Goal: Information Seeking & Learning: Learn about a topic

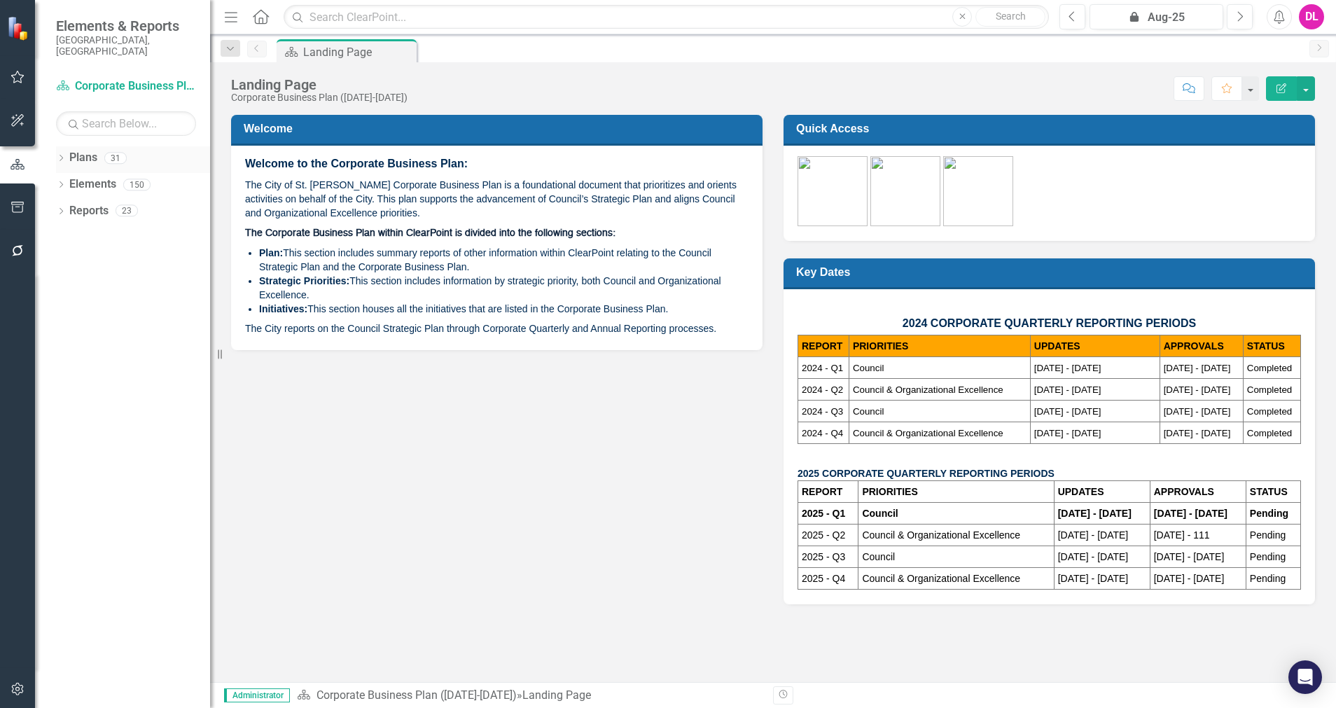
click at [57, 155] on icon "Dropdown" at bounding box center [61, 159] width 10 height 8
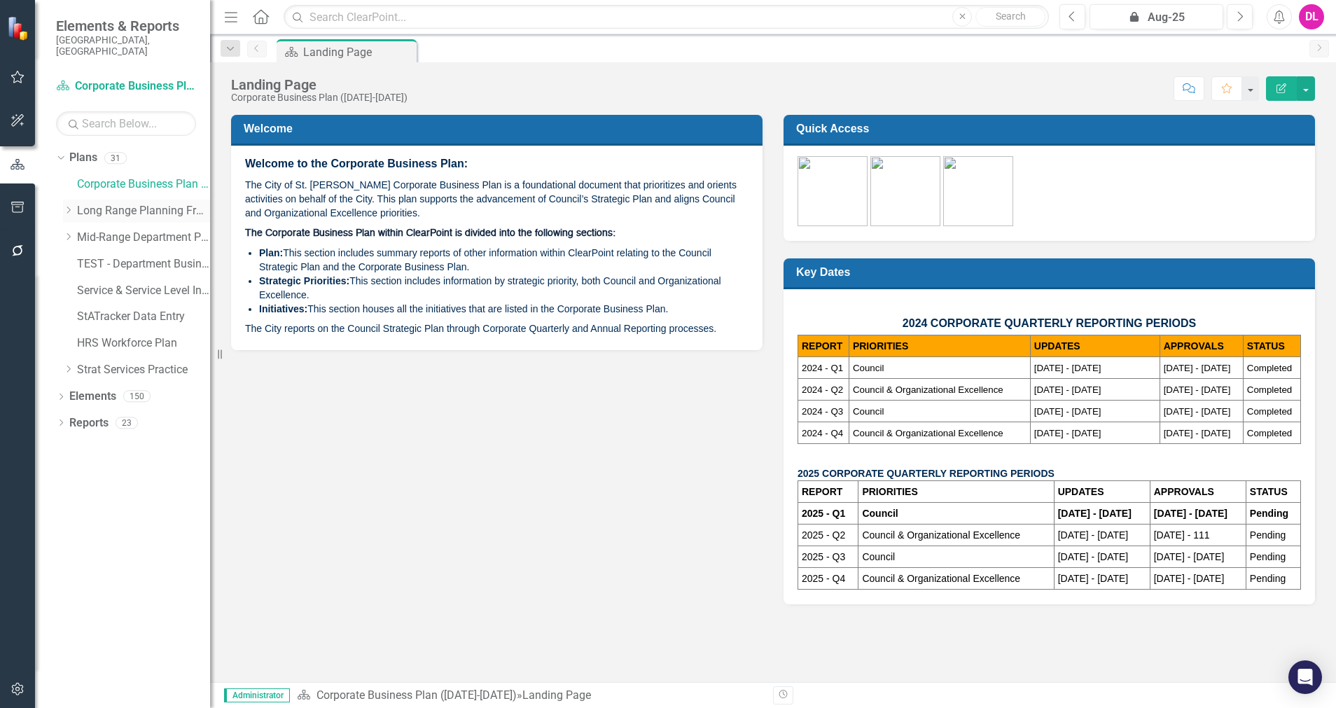
click at [73, 206] on icon "Dropdown" at bounding box center [68, 210] width 11 height 8
click at [85, 233] on icon "Dropdown" at bounding box center [82, 237] width 11 height 8
click at [73, 207] on div "Dropdown" at bounding box center [70, 210] width 14 height 7
click at [69, 233] on icon "Dropdown" at bounding box center [68, 237] width 11 height 8
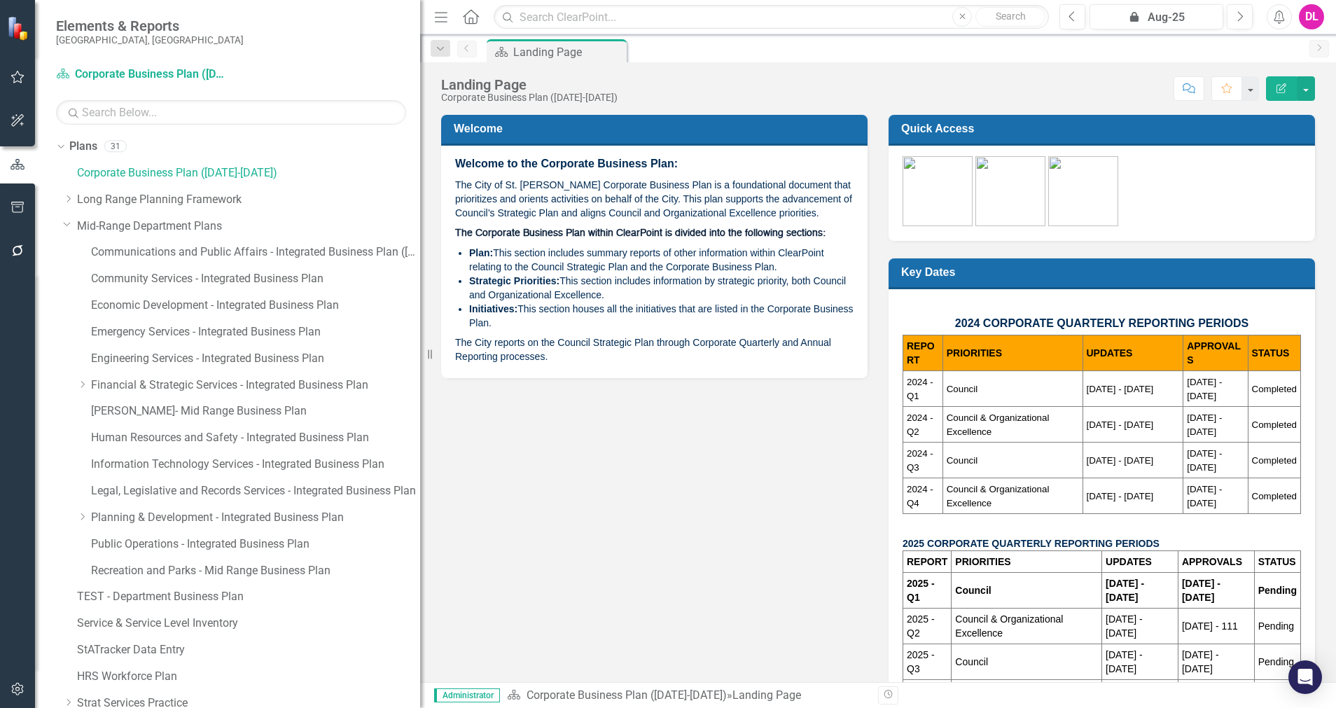
drag, startPoint x: 212, startPoint y: 436, endPoint x: 431, endPoint y: 434, distance: 219.2
click at [431, 434] on div "Elements & Reports [GEOGRAPHIC_DATA], [GEOGRAPHIC_DATA] Plan Corporate Business…" at bounding box center [668, 354] width 1336 height 708
click at [183, 435] on link "Human Resources and Safety - Integrated Business Plan" at bounding box center [255, 438] width 329 height 16
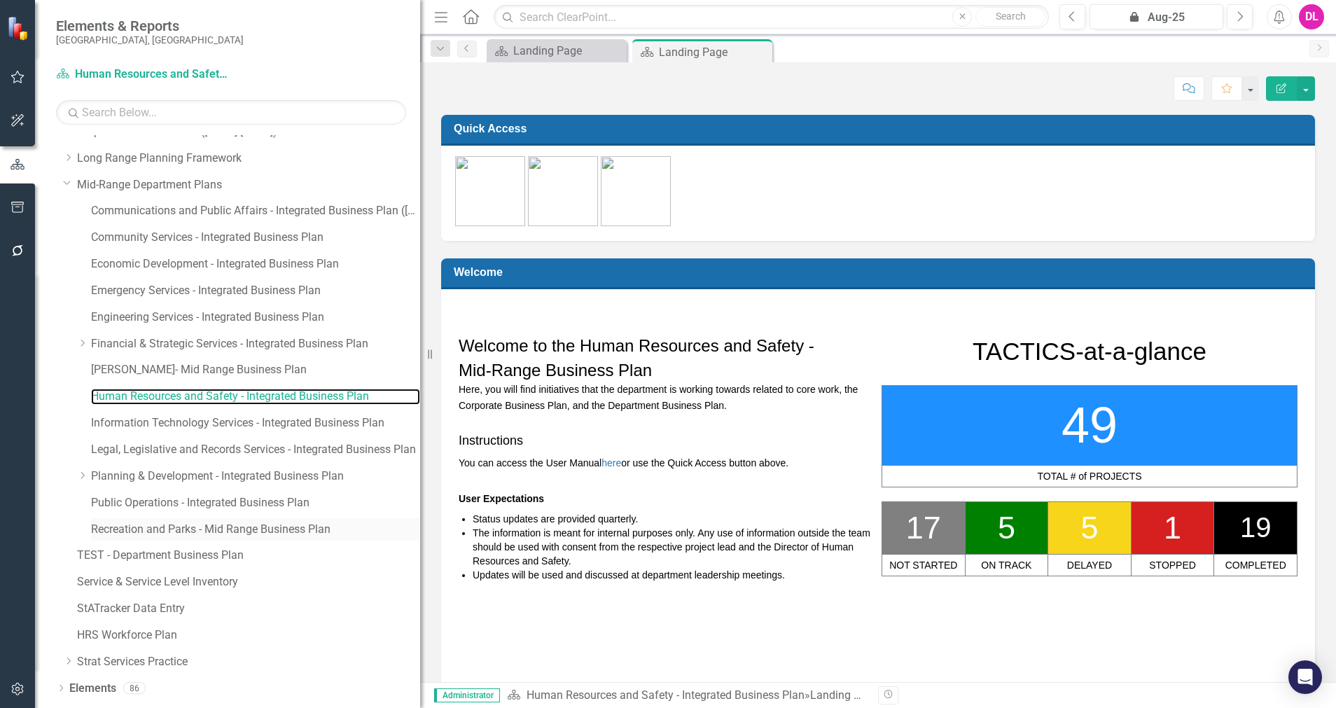
scroll to position [63, 0]
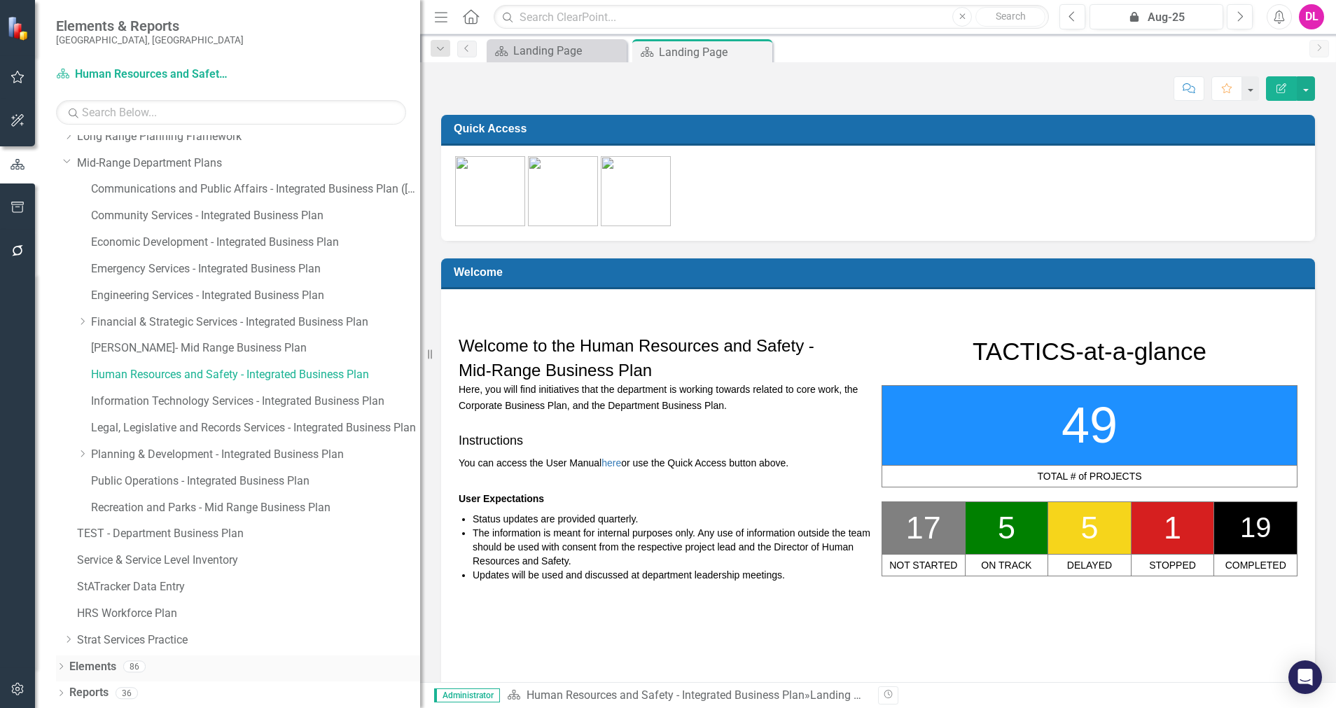
click at [60, 668] on icon "Dropdown" at bounding box center [61, 668] width 10 height 8
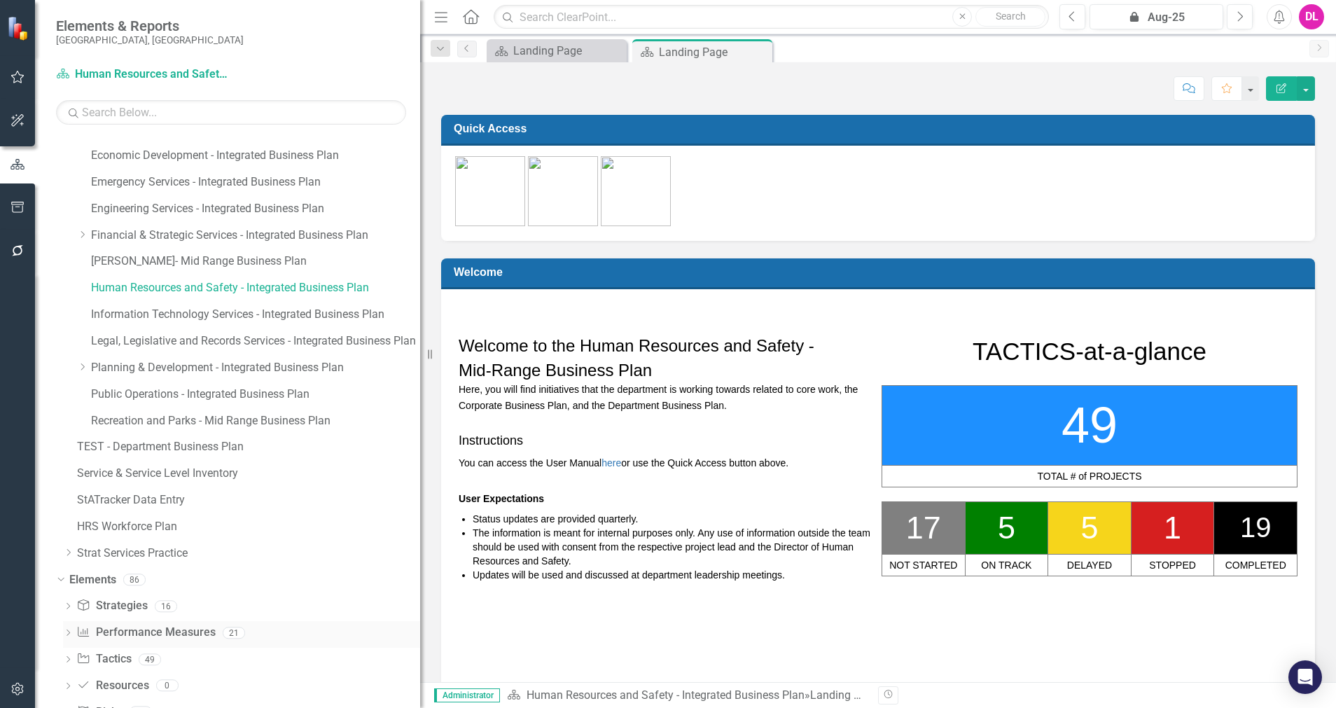
scroll to position [195, 0]
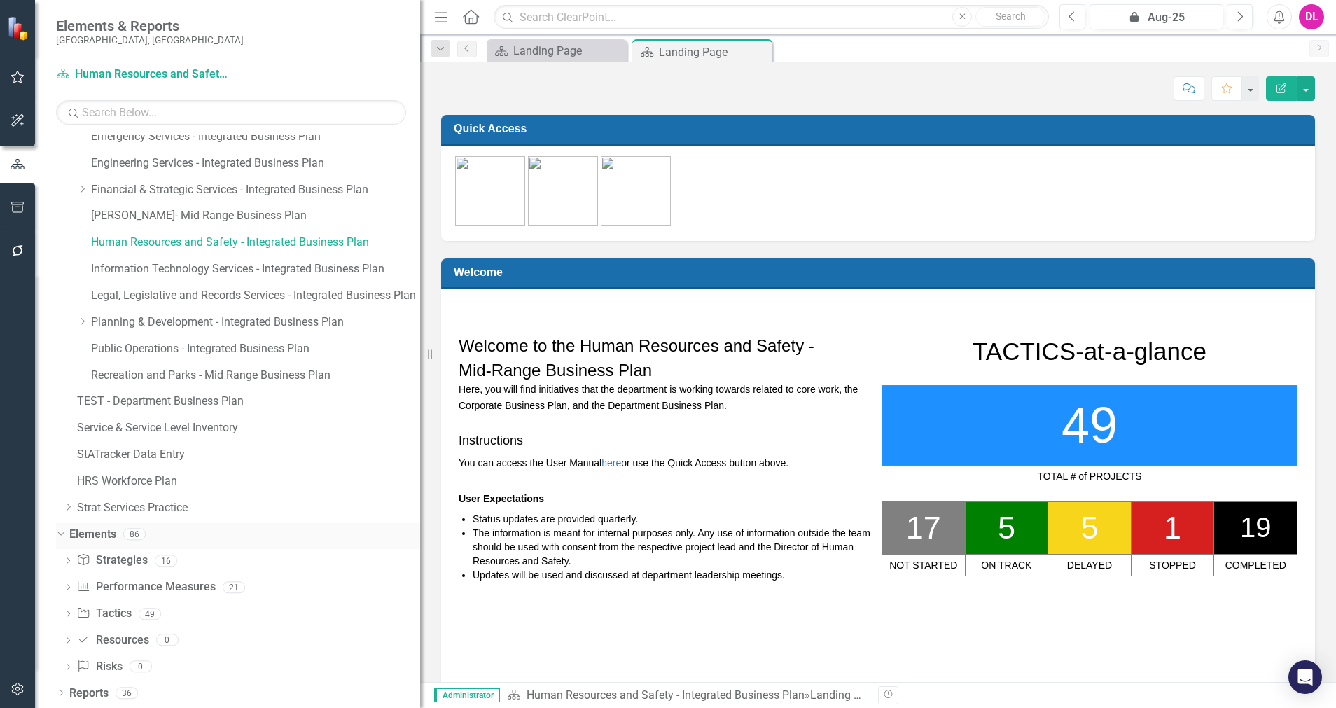
click at [63, 536] on icon "Dropdown" at bounding box center [59, 534] width 8 height 10
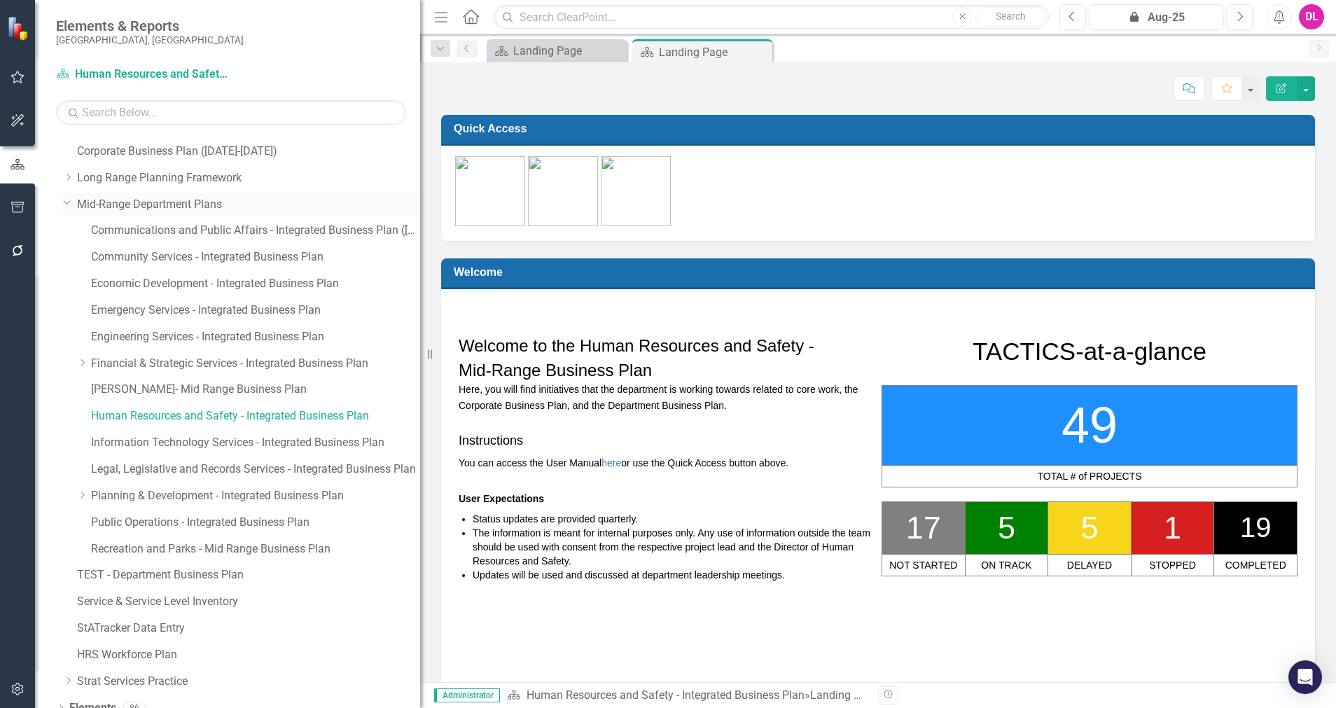
scroll to position [0, 0]
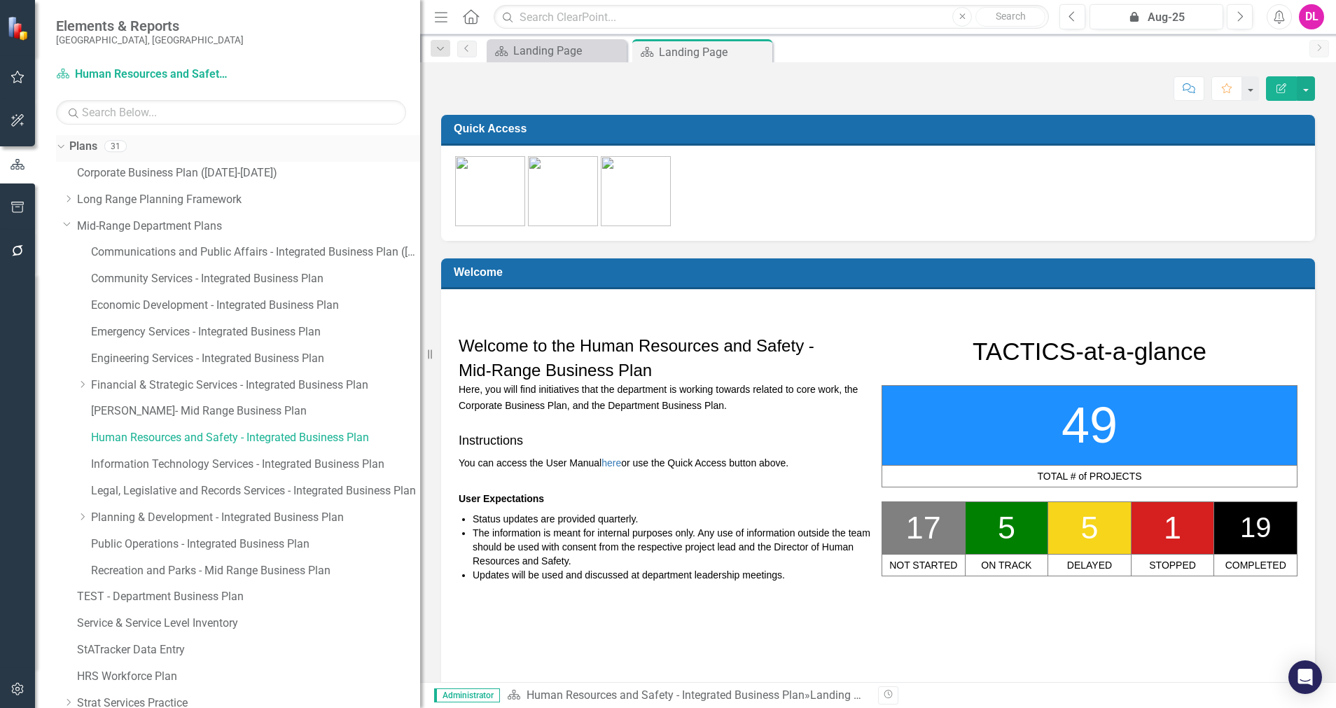
click at [58, 144] on icon "Dropdown" at bounding box center [59, 146] width 8 height 10
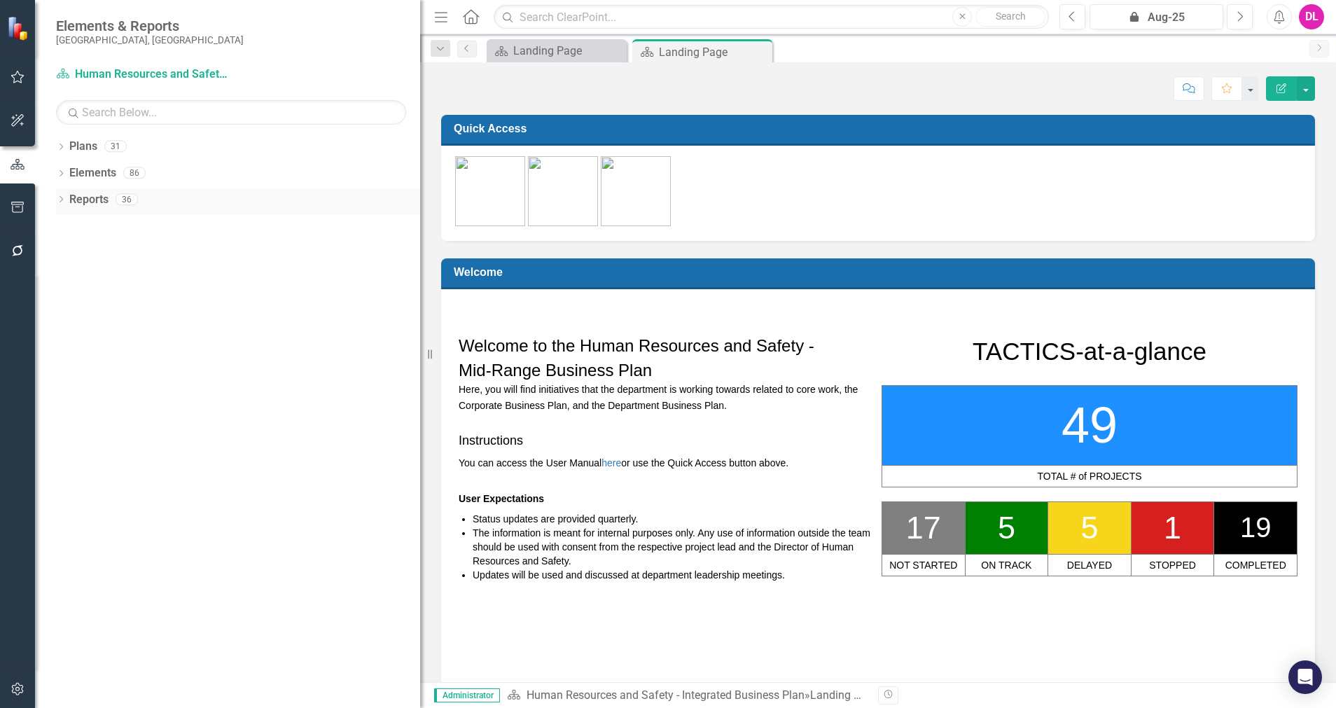
click at [61, 198] on icon "Dropdown" at bounding box center [61, 201] width 10 height 8
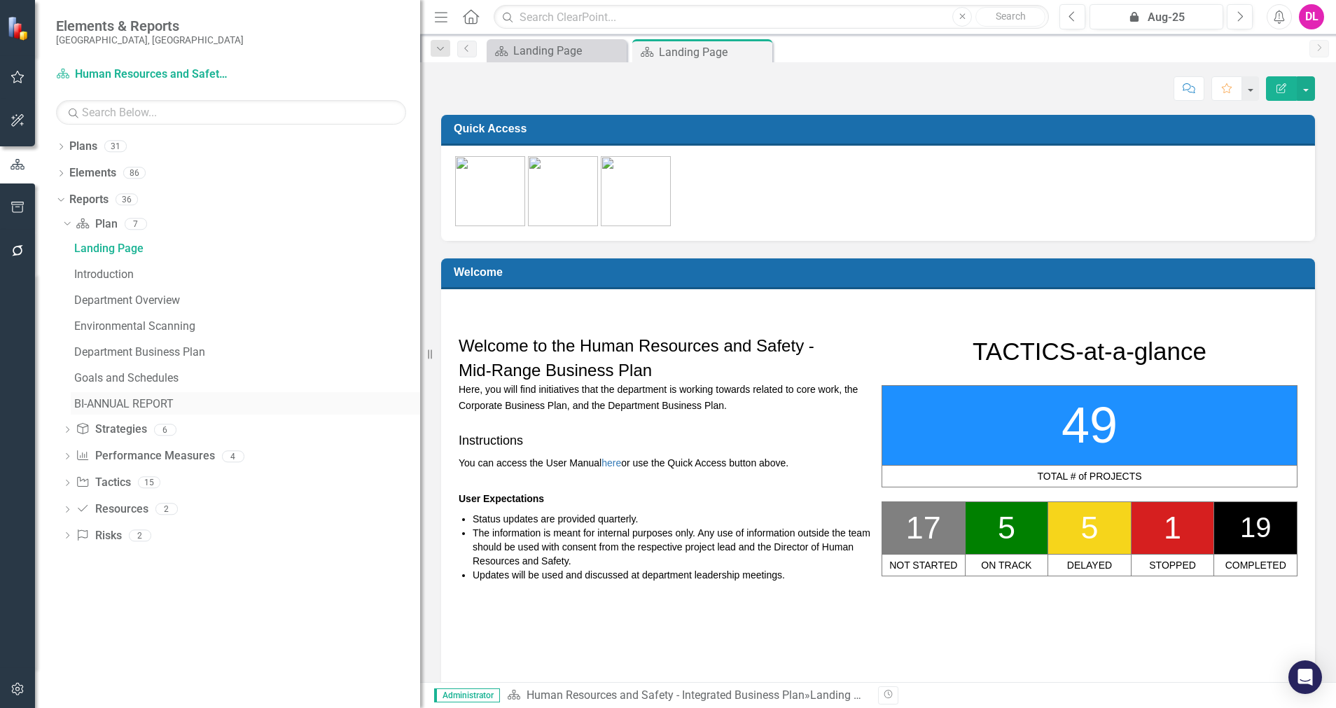
click at [104, 403] on div "BI-ANNUAL REPORT" at bounding box center [247, 404] width 346 height 13
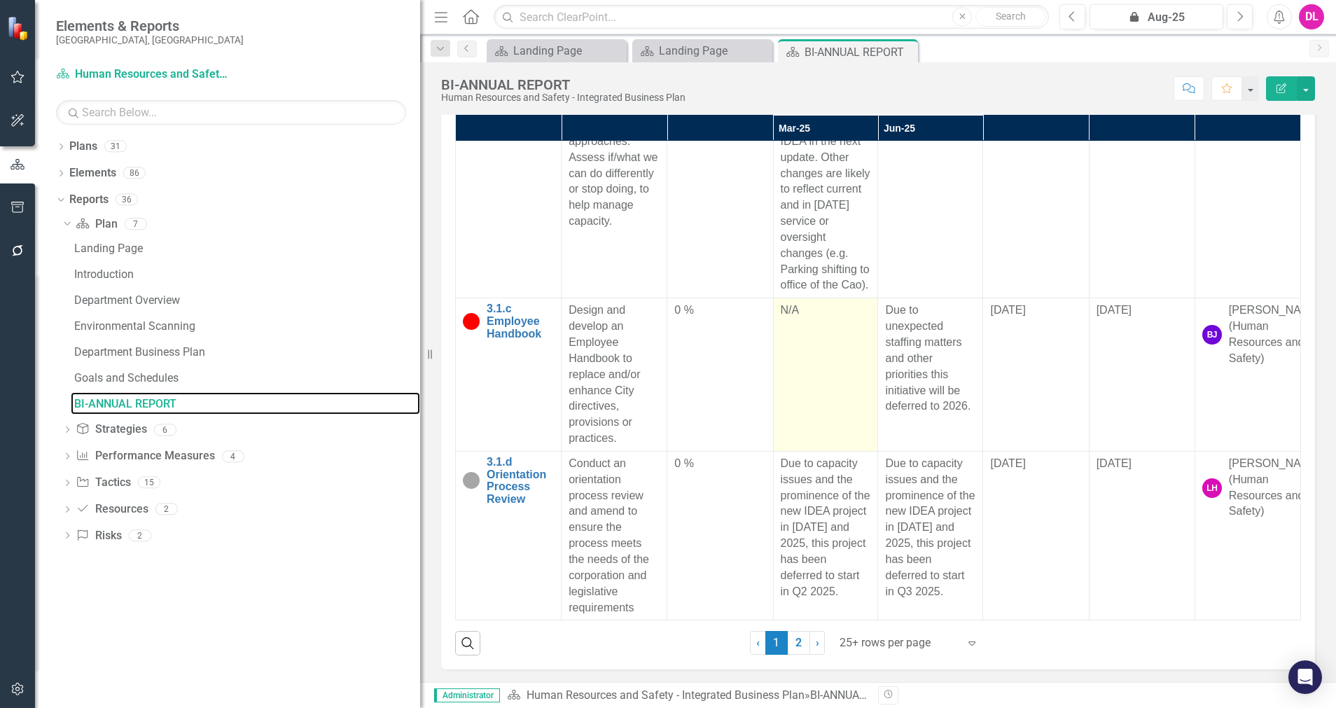
scroll to position [1156, 0]
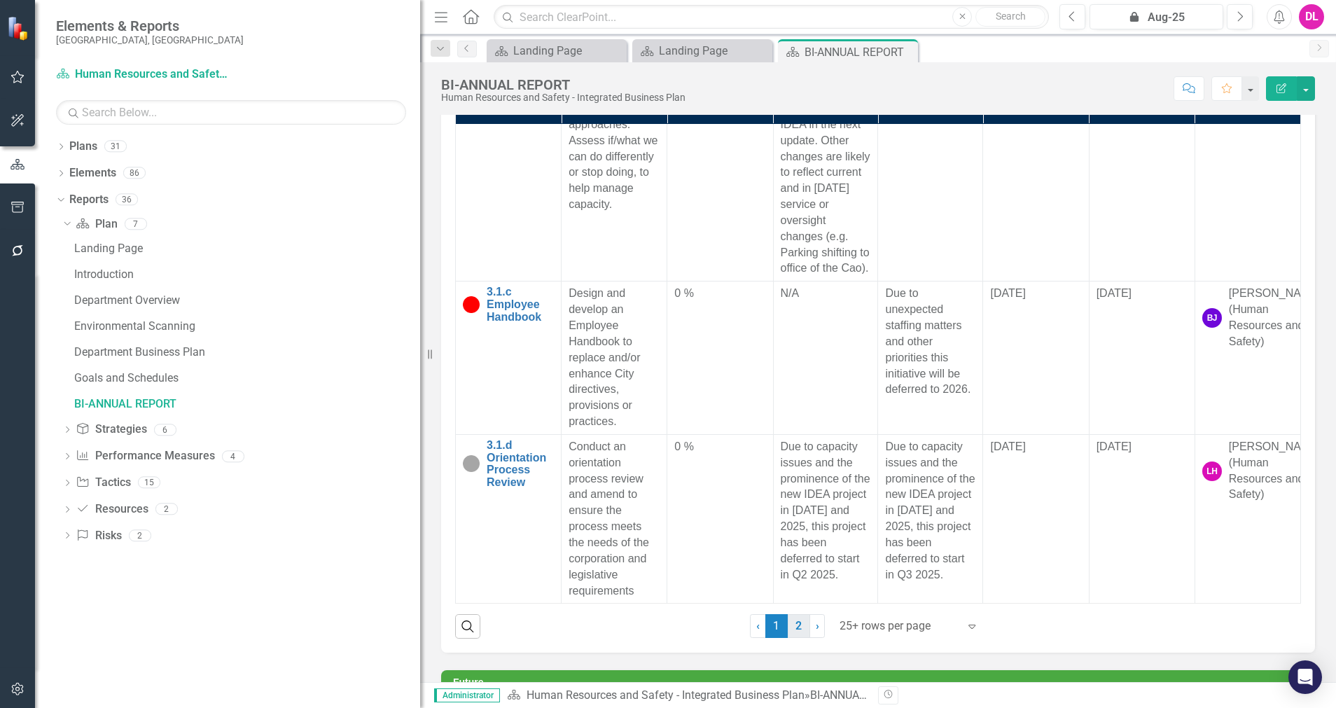
click at [788, 627] on link "2" at bounding box center [799, 626] width 22 height 24
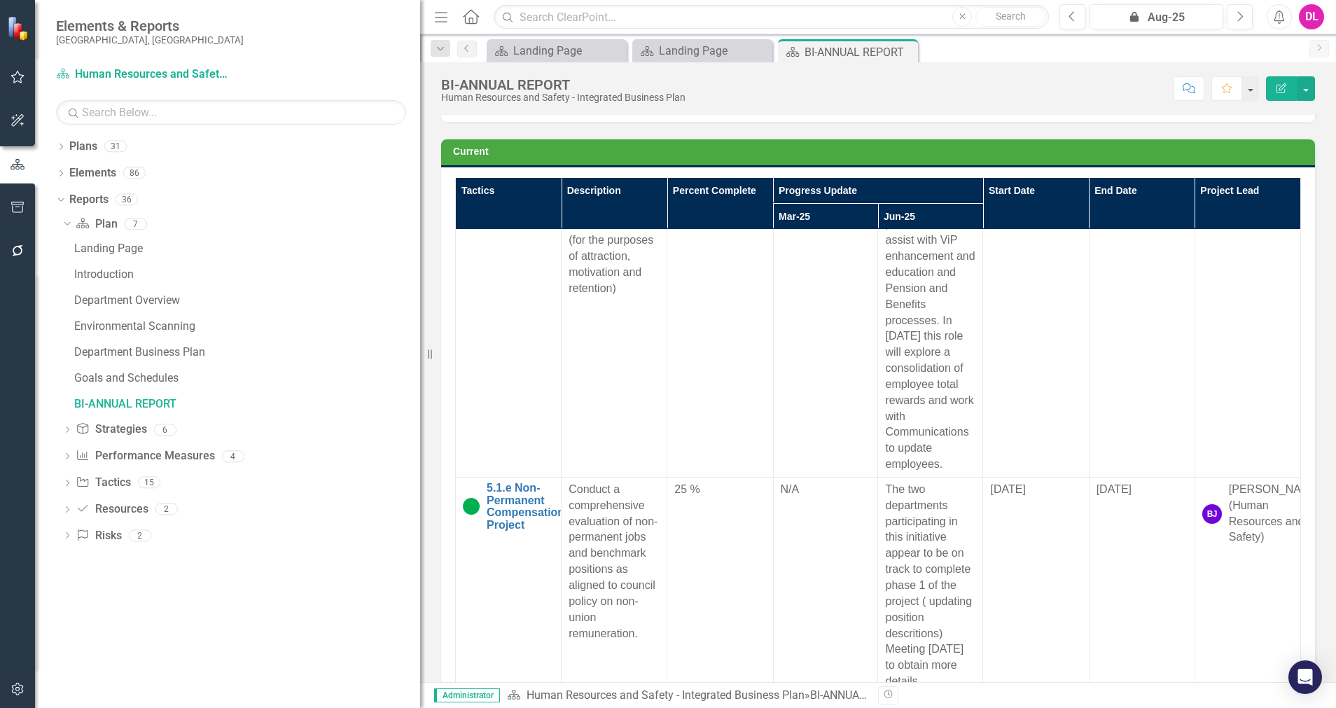
scroll to position [1576, 0]
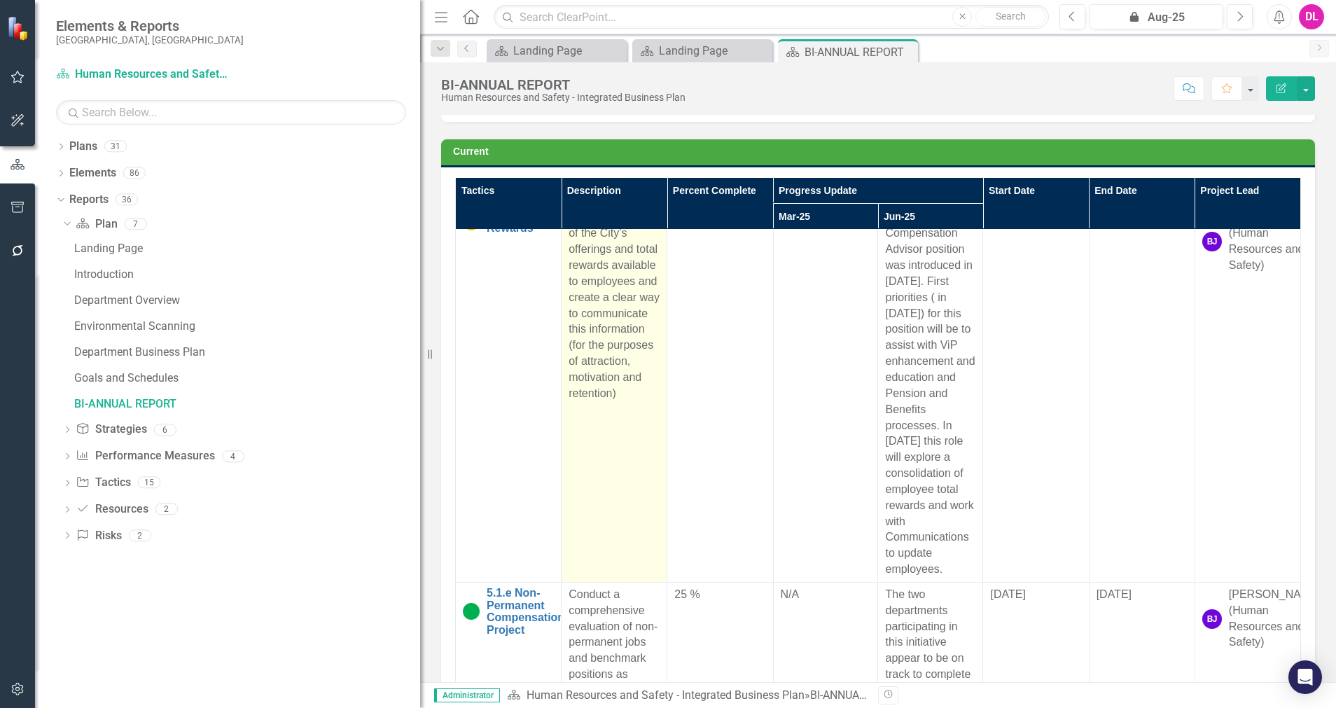
click at [620, 399] on span "Assess the totality of the City’s offerings and total rewards available to empl…" at bounding box center [614, 305] width 91 height 188
drag, startPoint x: 618, startPoint y: 485, endPoint x: 564, endPoint y: 456, distance: 61.4
click at [564, 456] on td "Assess the totality of the City’s offerings and total rewards available to empl…" at bounding box center [615, 393] width 106 height 377
click at [627, 399] on span "Assess the totality of the City’s offerings and total rewards available to empl…" at bounding box center [614, 305] width 91 height 188
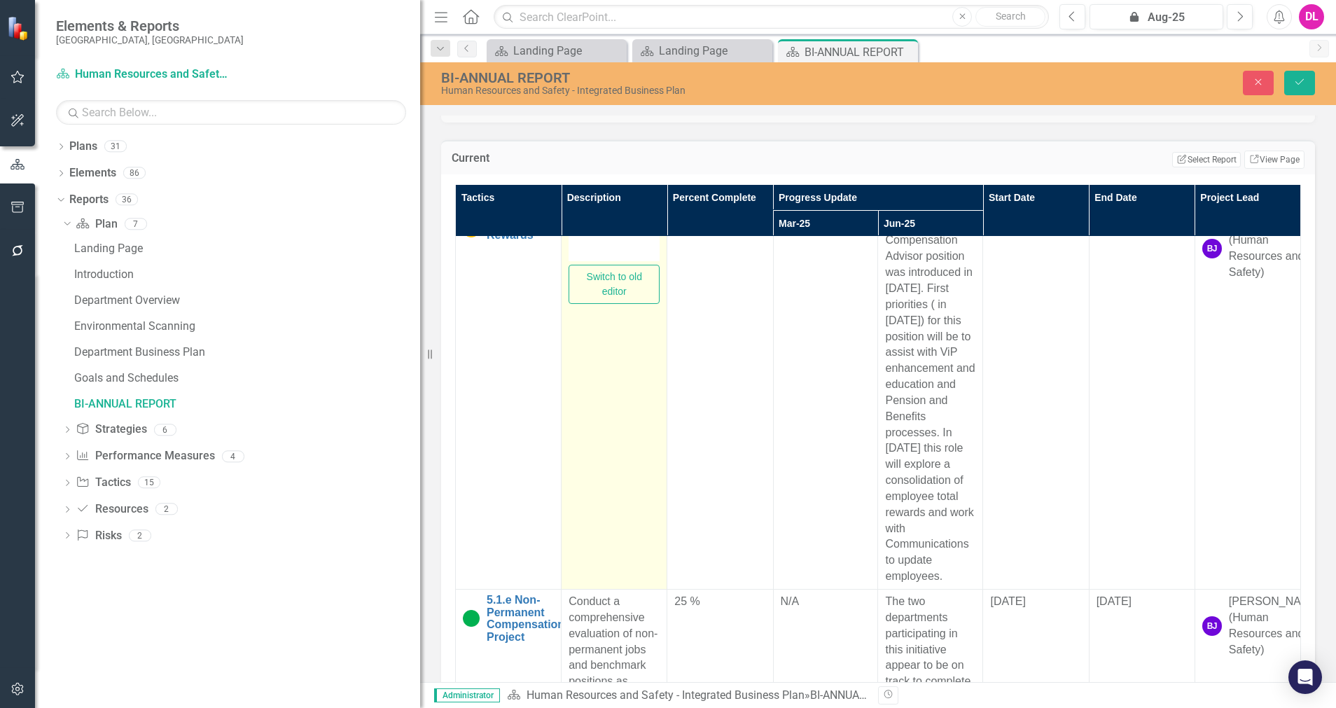
type textarea "Assess the totality of the City’s offerings and total rewards available to empl…"
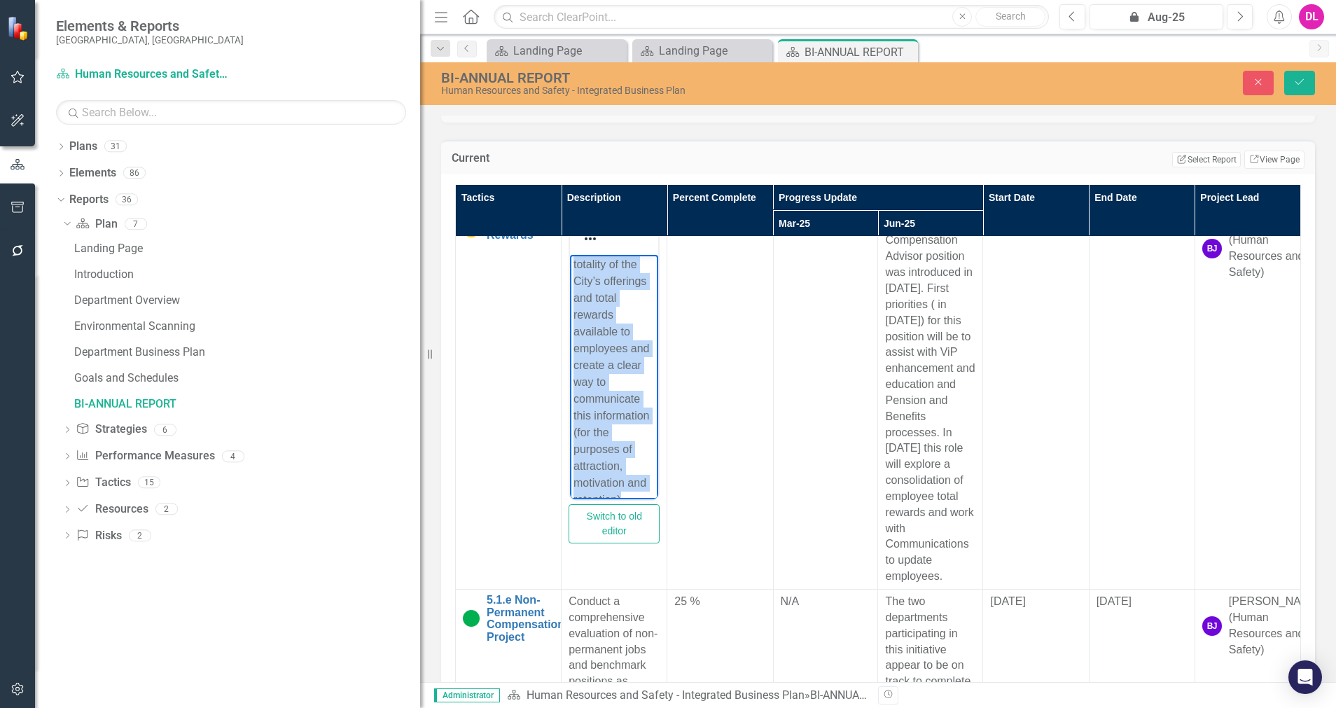
scroll to position [93, 0]
drag, startPoint x: 570, startPoint y: 268, endPoint x: 1279, endPoint y: 884, distance: 939.2
click at [658, 499] on html "Assess the totality of the City’s offerings and total rewards available to empl…" at bounding box center [614, 354] width 88 height 287
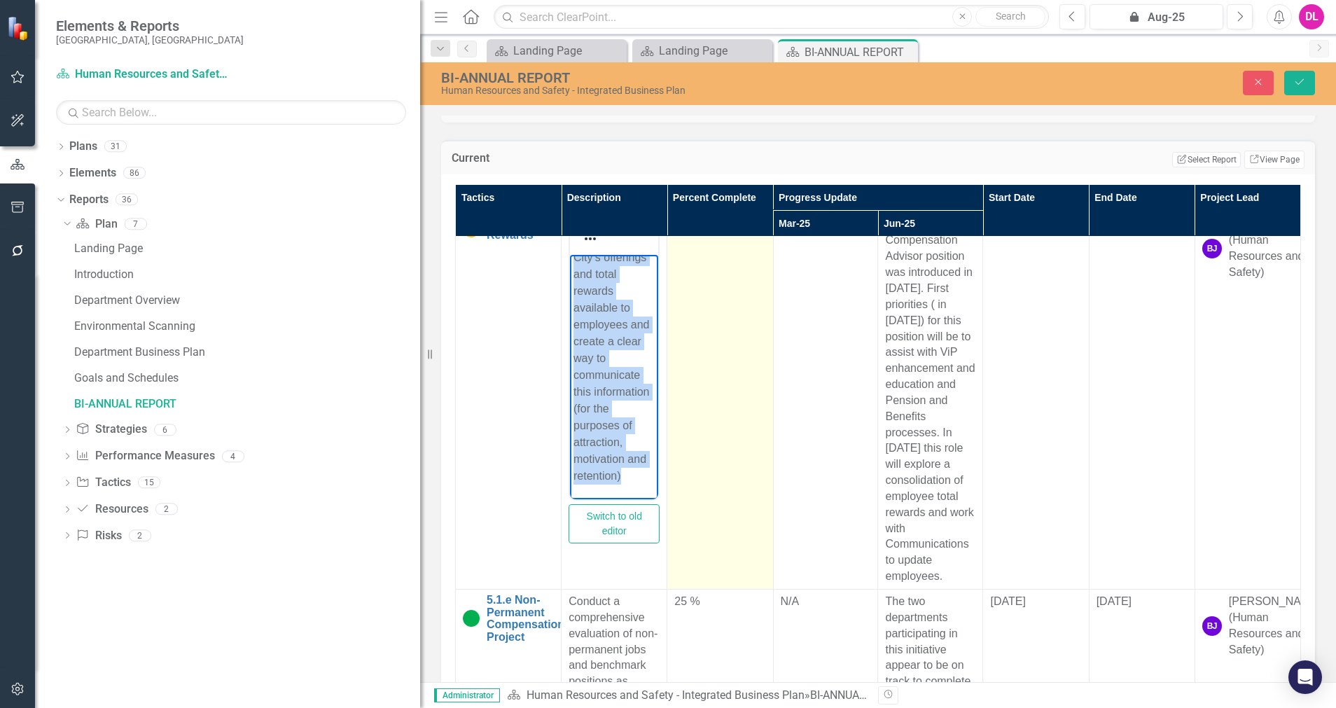
copy p "Assess the totality of the City’s offerings and total rewards available to empl…"
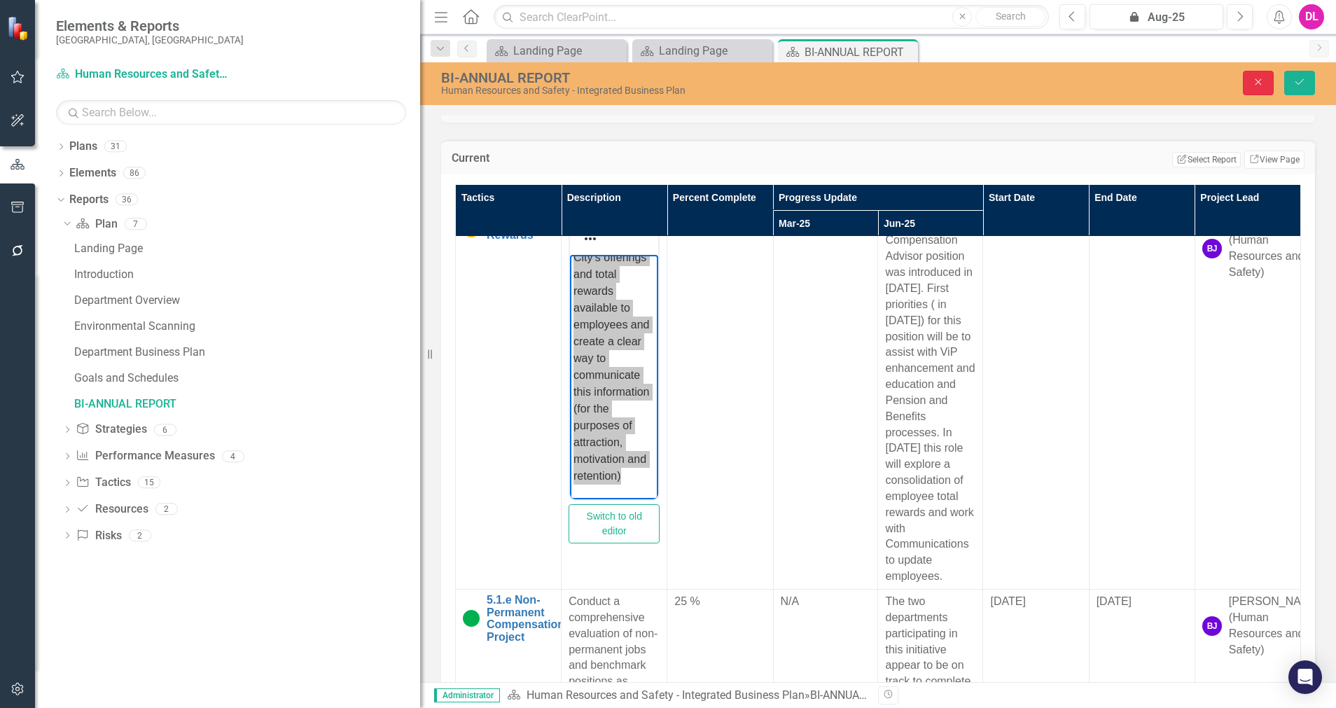
click at [1264, 83] on icon "Close" at bounding box center [1258, 82] width 13 height 10
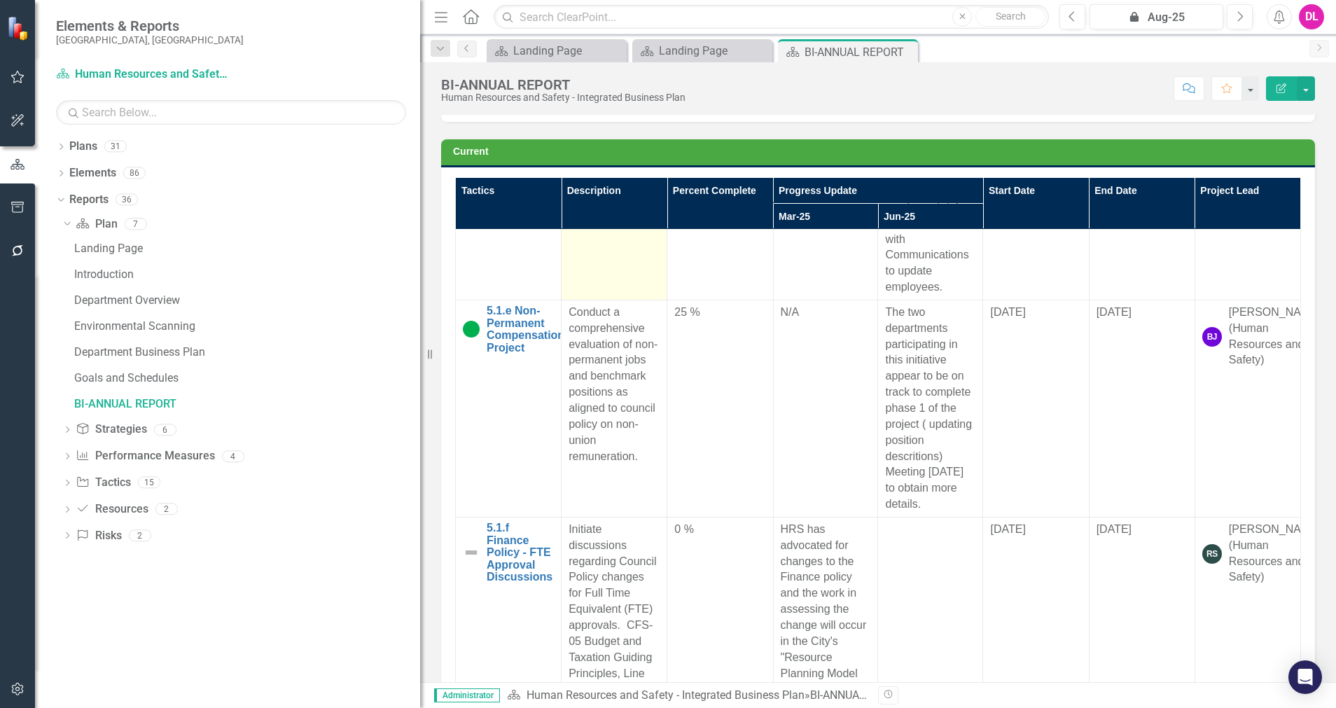
scroll to position [1891, 0]
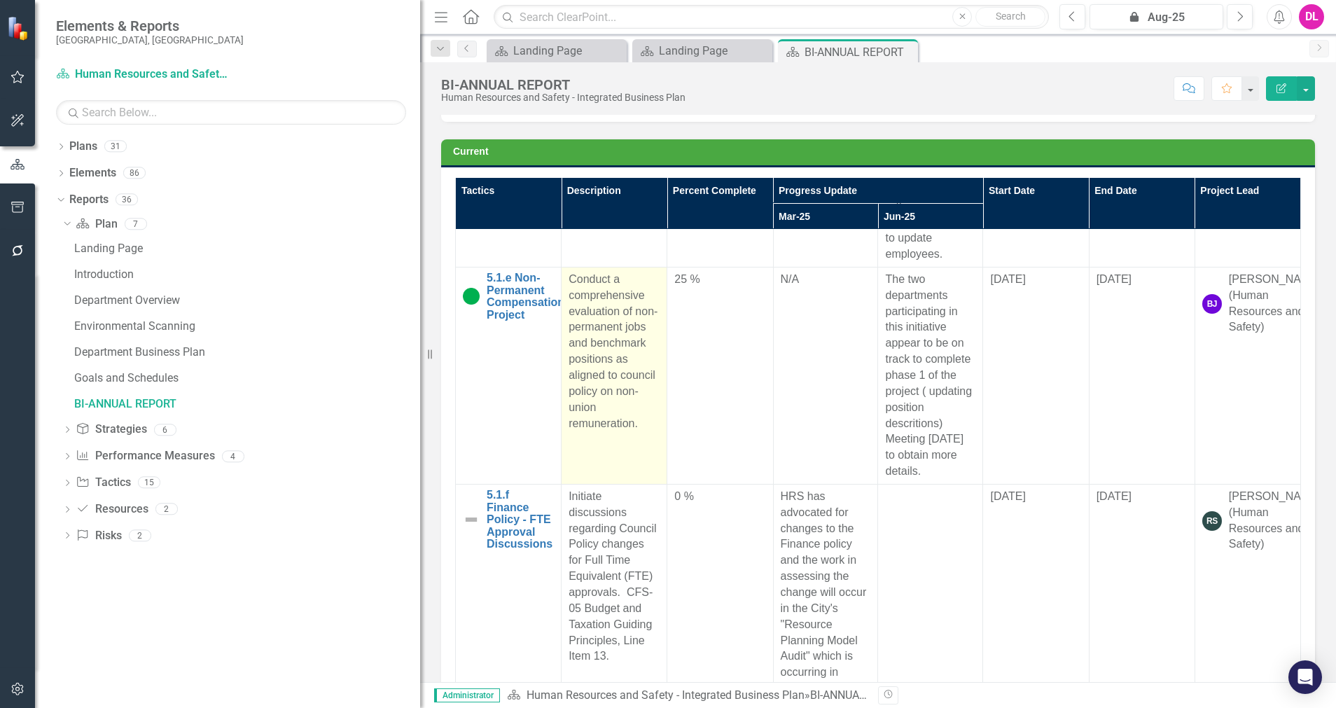
click at [639, 397] on div "Conduct a comprehensive evaluation of non-permanent jobs and benchmark position…" at bounding box center [614, 352] width 91 height 160
click at [637, 396] on div "Conduct a comprehensive evaluation of non-permanent jobs and benchmark position…" at bounding box center [614, 352] width 91 height 160
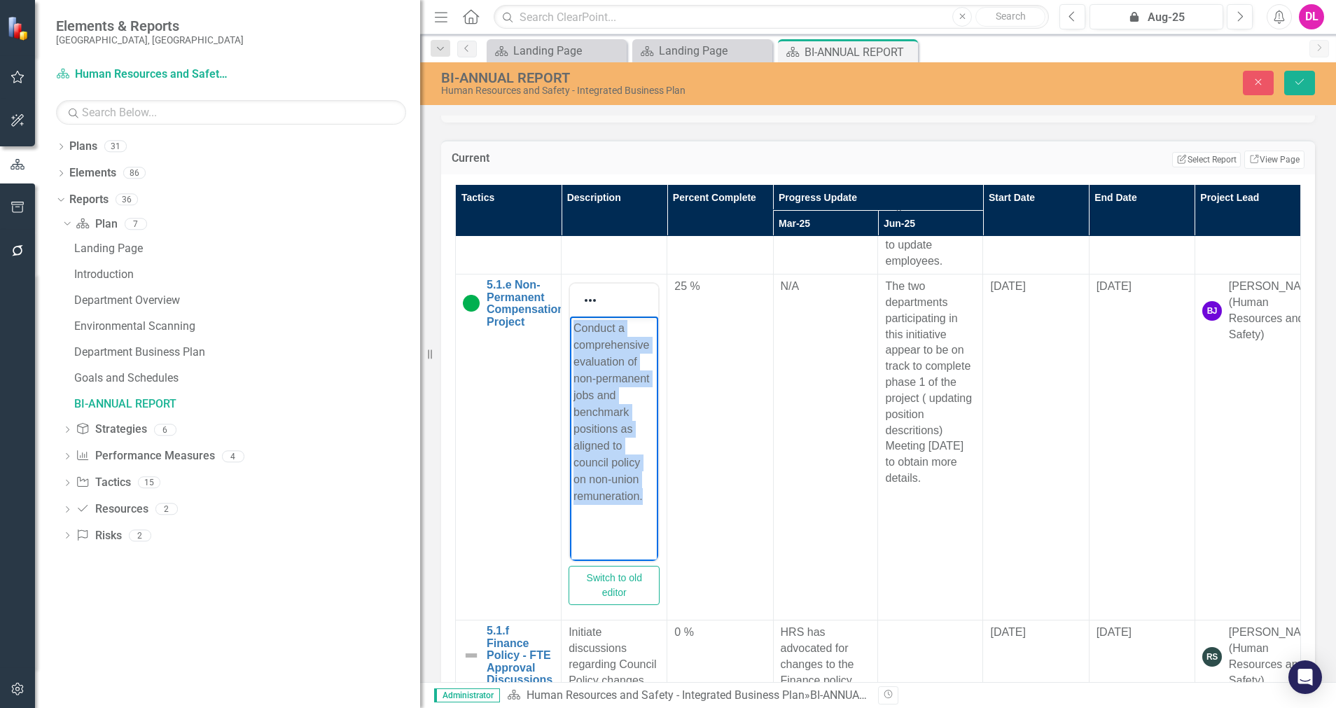
scroll to position [26, 0]
drag, startPoint x: 570, startPoint y: 329, endPoint x: 1251, endPoint y: 959, distance: 928.2
click at [658, 527] on html "Conduct a comprehensive evaluation of non-permanent jobs and benchmark position…" at bounding box center [614, 422] width 88 height 210
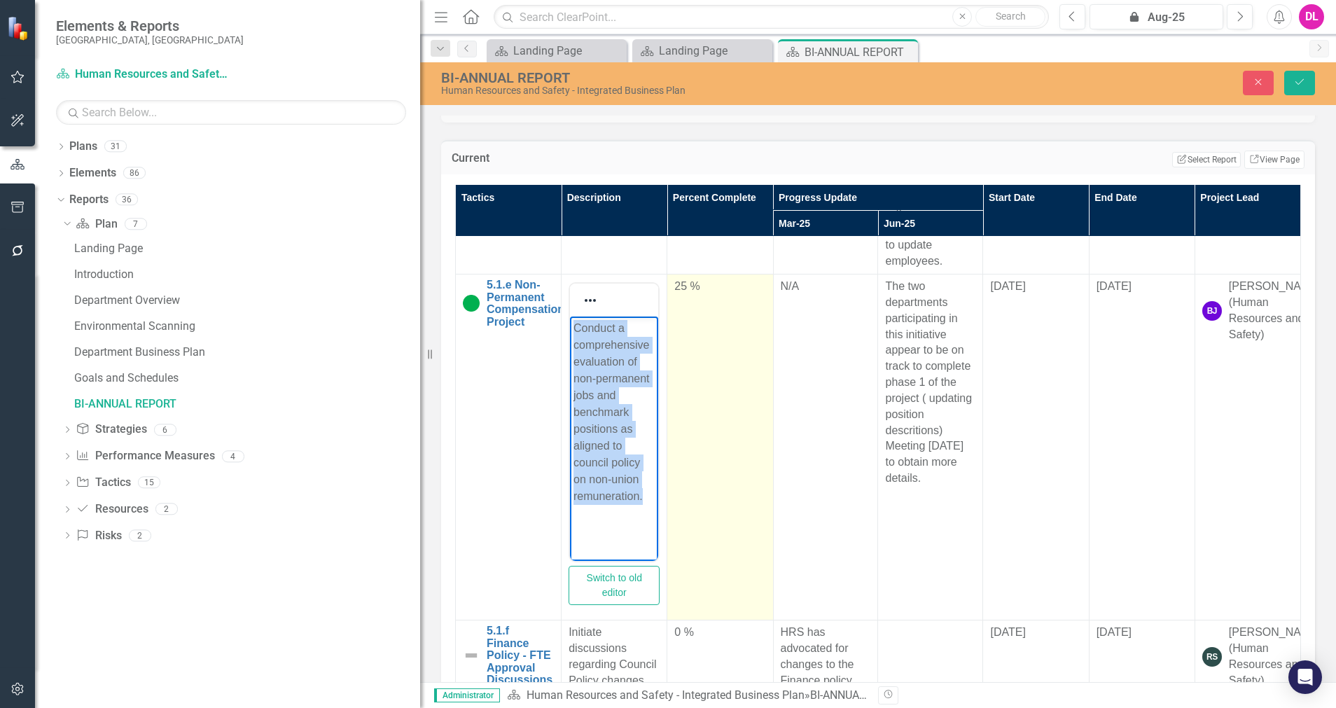
copy p "Conduct a comprehensive evaluation of non-permanent jobs and benchmark position…"
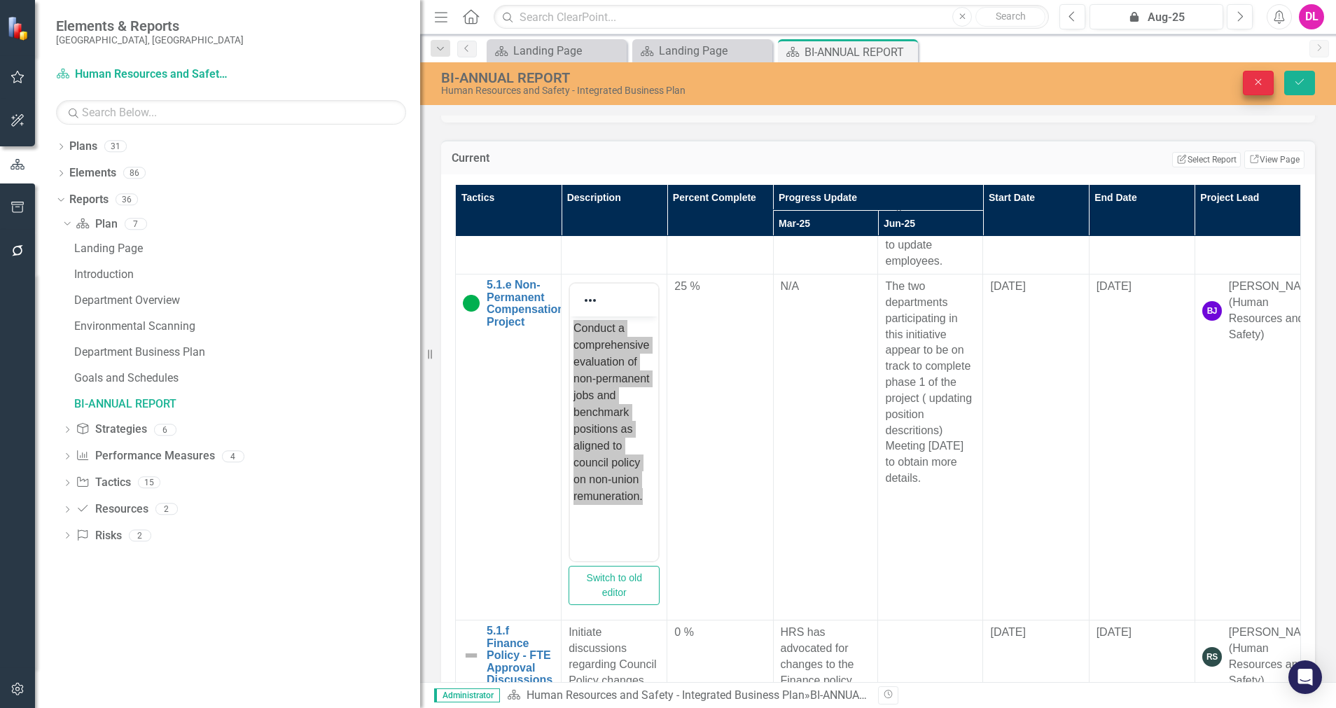
click at [1256, 85] on icon "button" at bounding box center [1259, 82] width 6 height 6
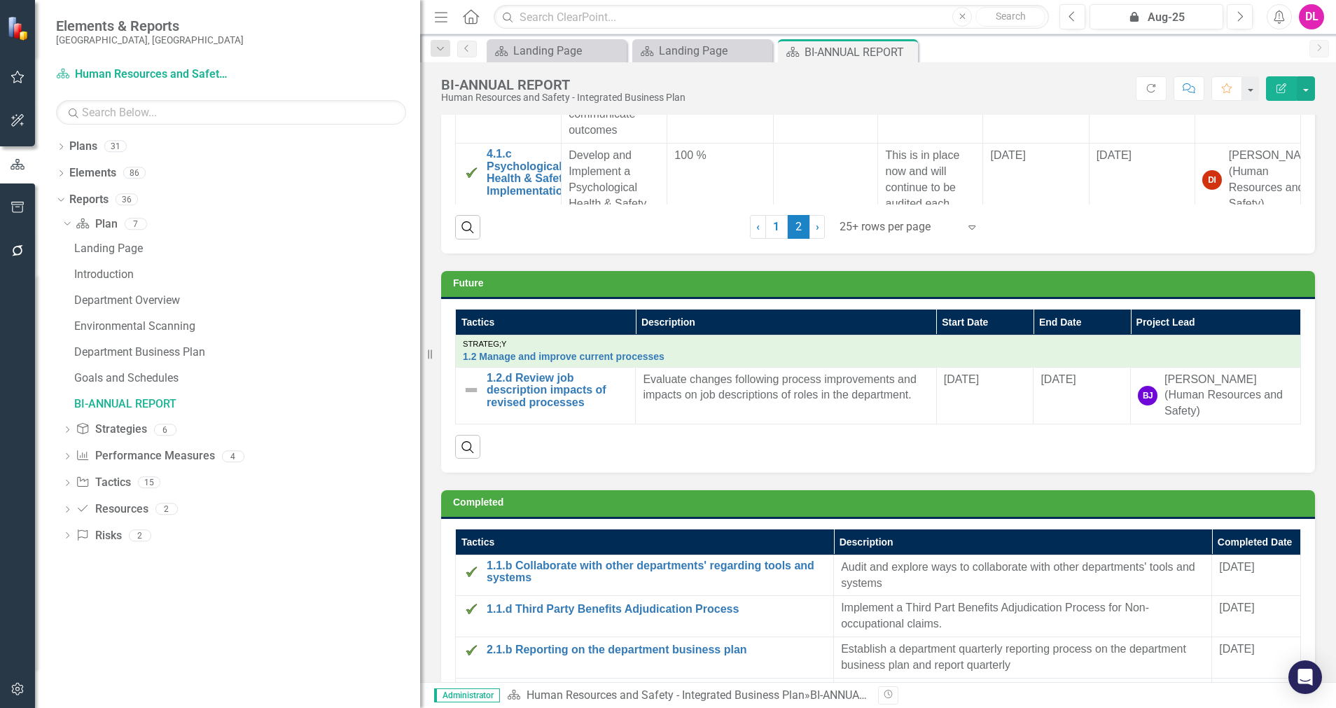
scroll to position [1530, 0]
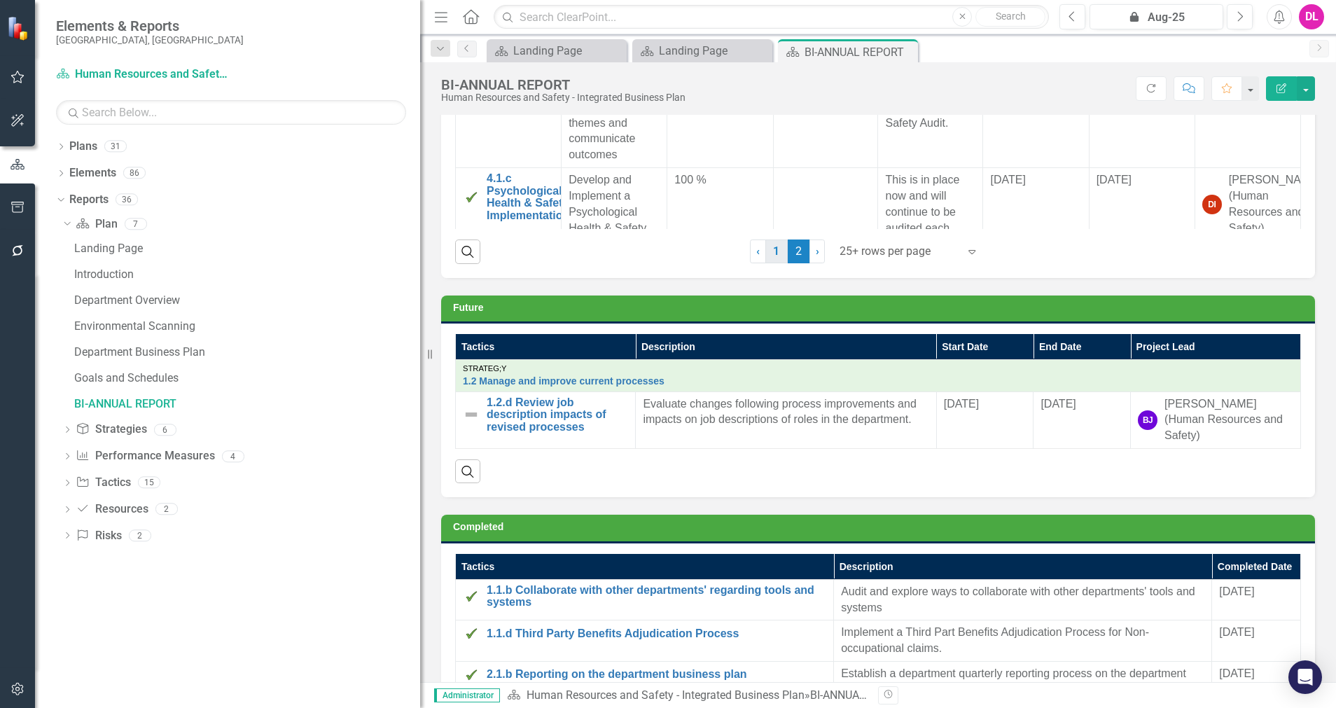
click at [777, 244] on link "1" at bounding box center [776, 252] width 22 height 24
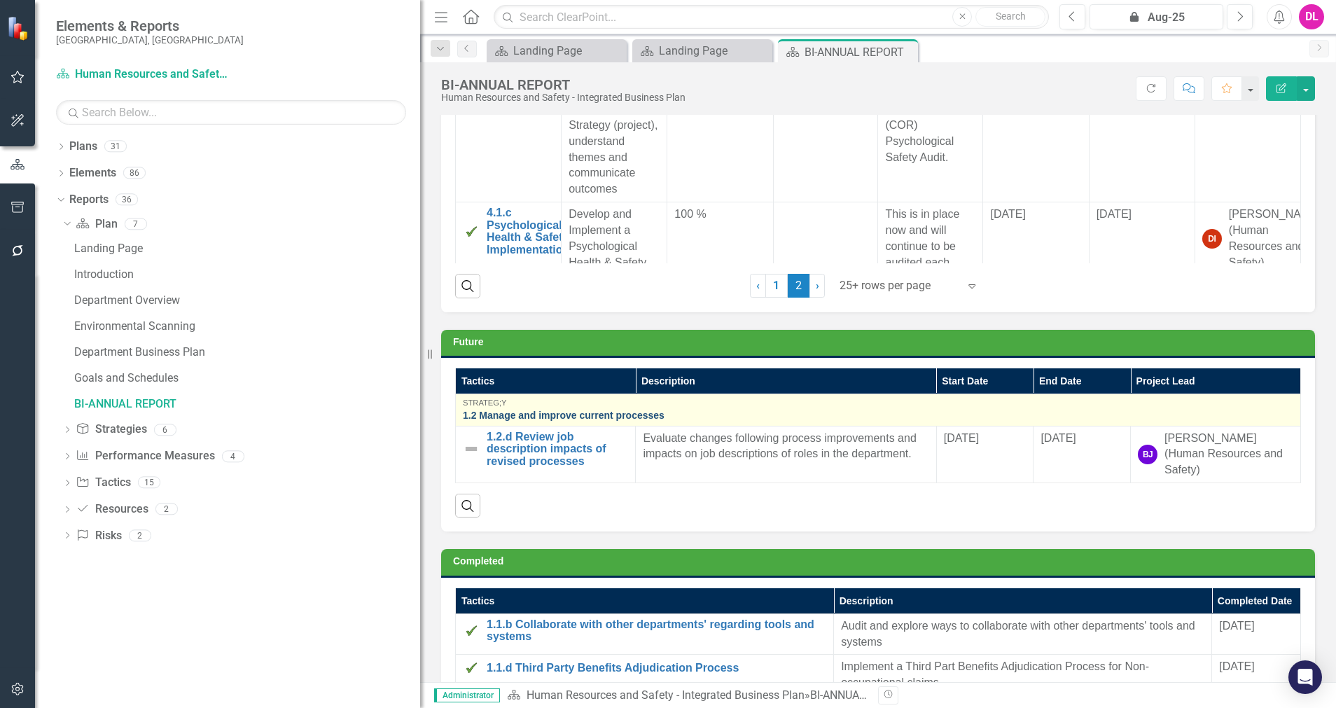
scroll to position [1464, 0]
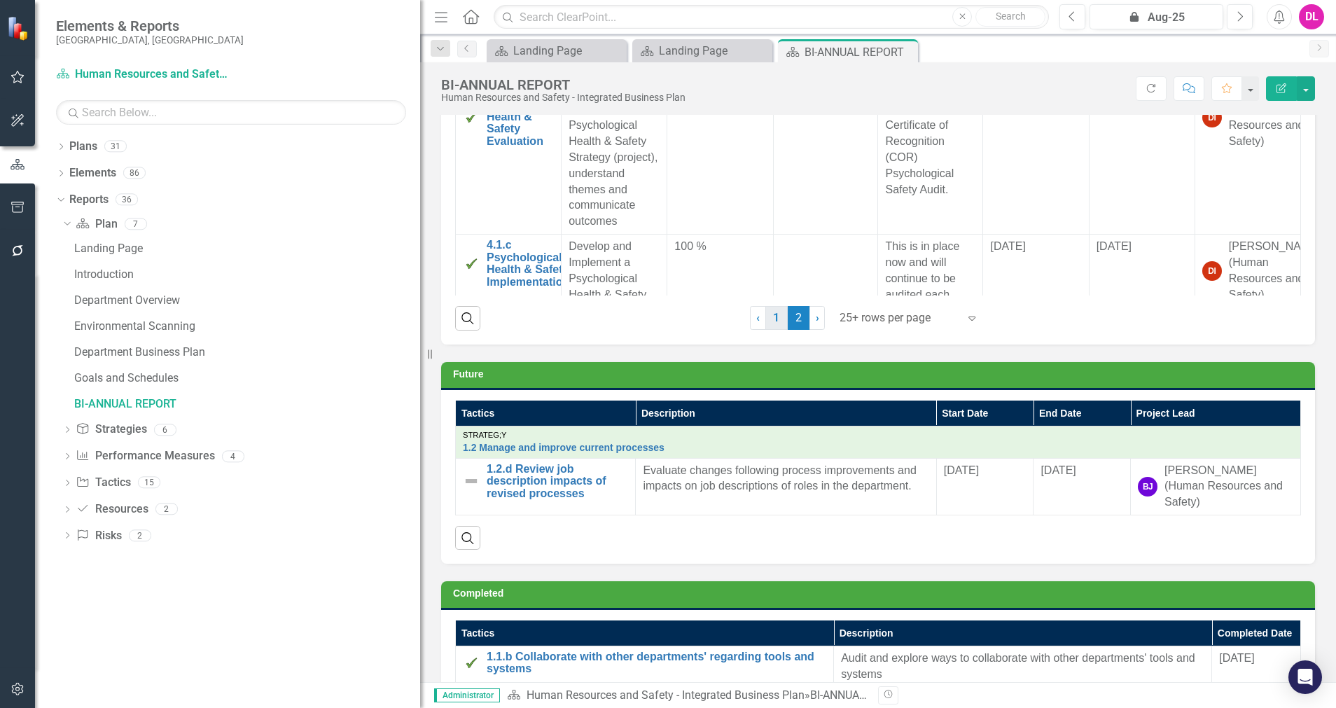
click at [770, 317] on link "1" at bounding box center [776, 318] width 22 height 24
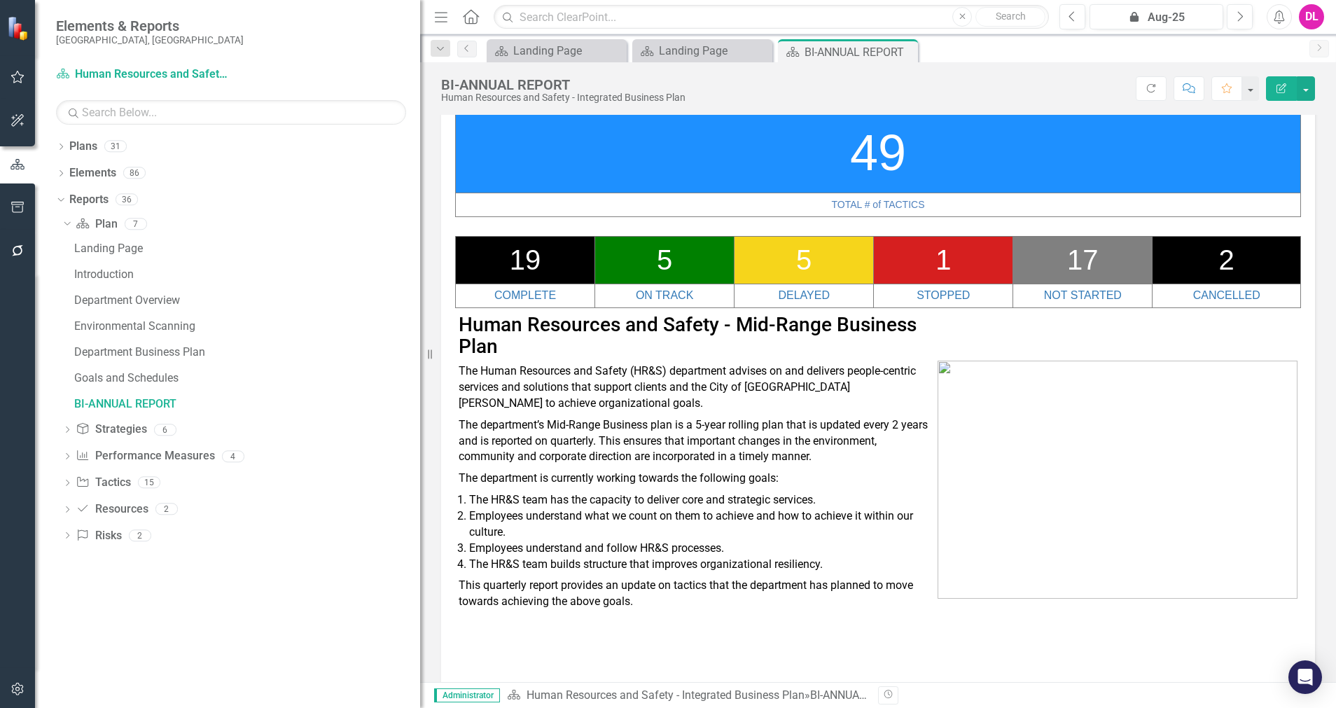
scroll to position [0, 0]
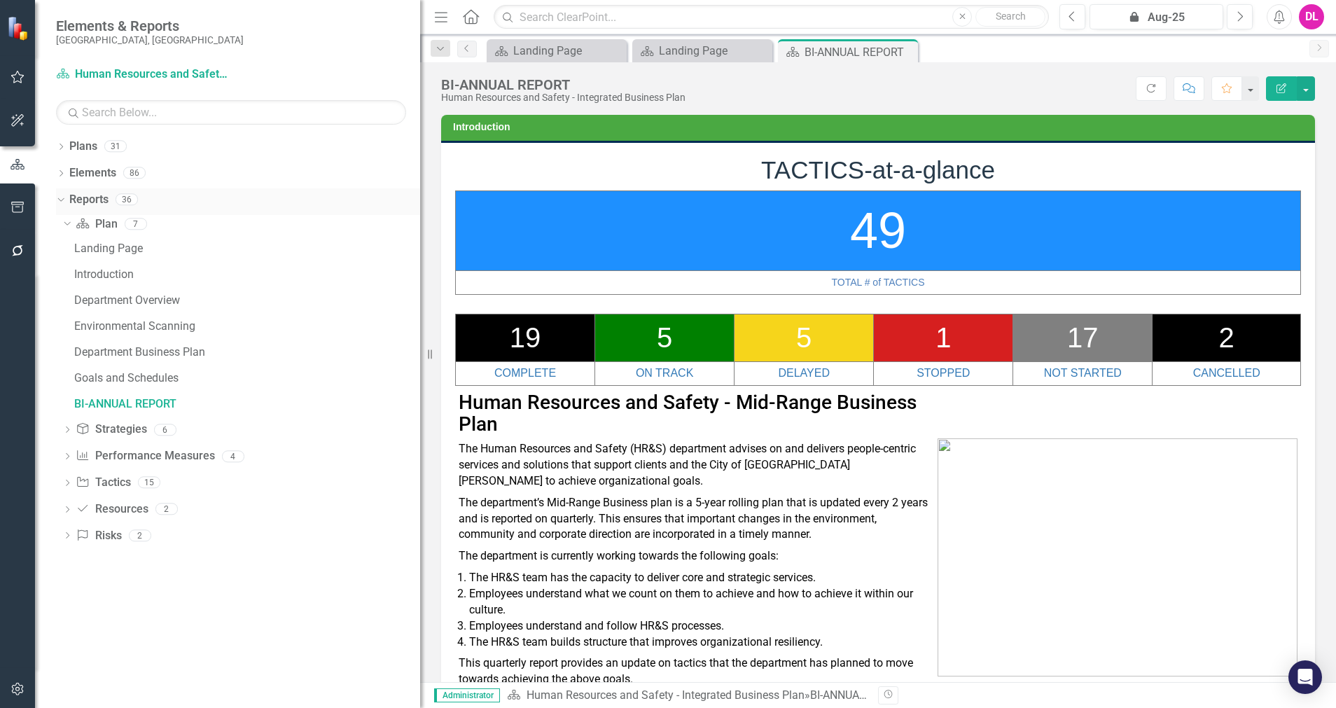
click at [62, 202] on icon "Dropdown" at bounding box center [59, 199] width 8 height 10
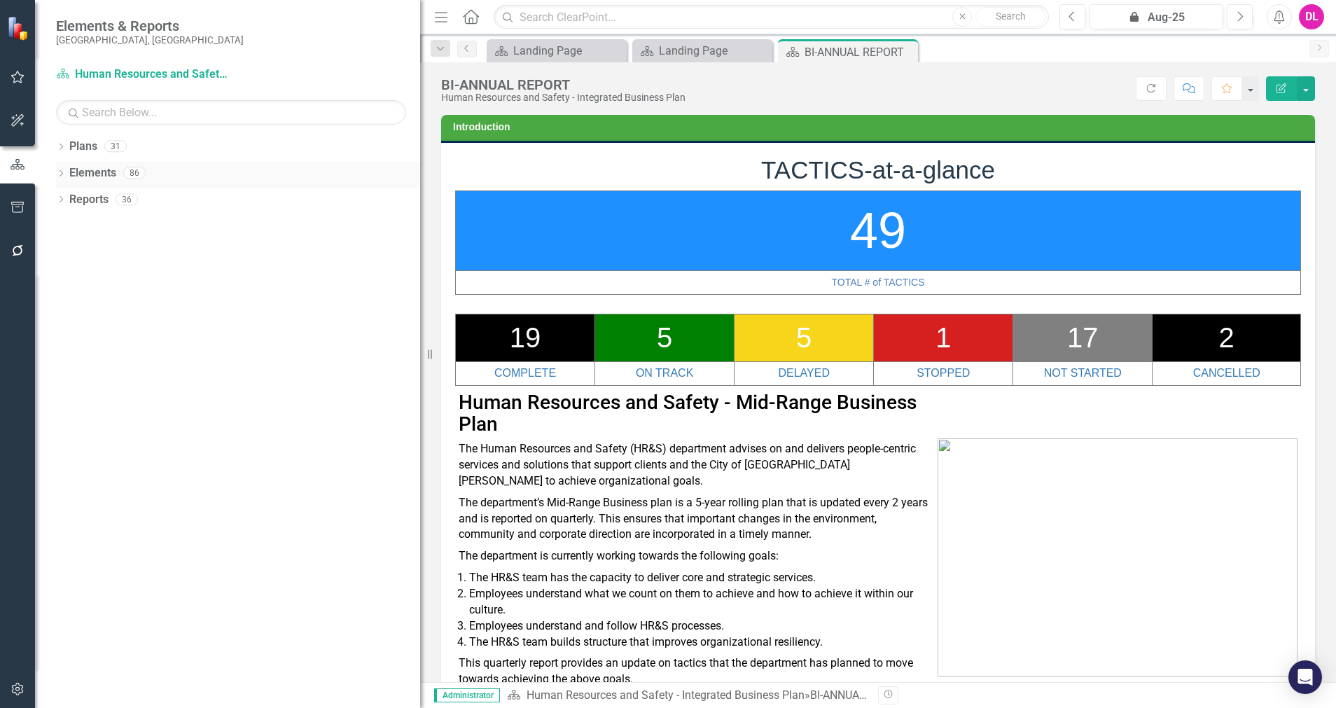
click at [64, 174] on icon "Dropdown" at bounding box center [61, 175] width 10 height 8
click at [69, 256] on icon "Dropdown" at bounding box center [68, 254] width 10 height 8
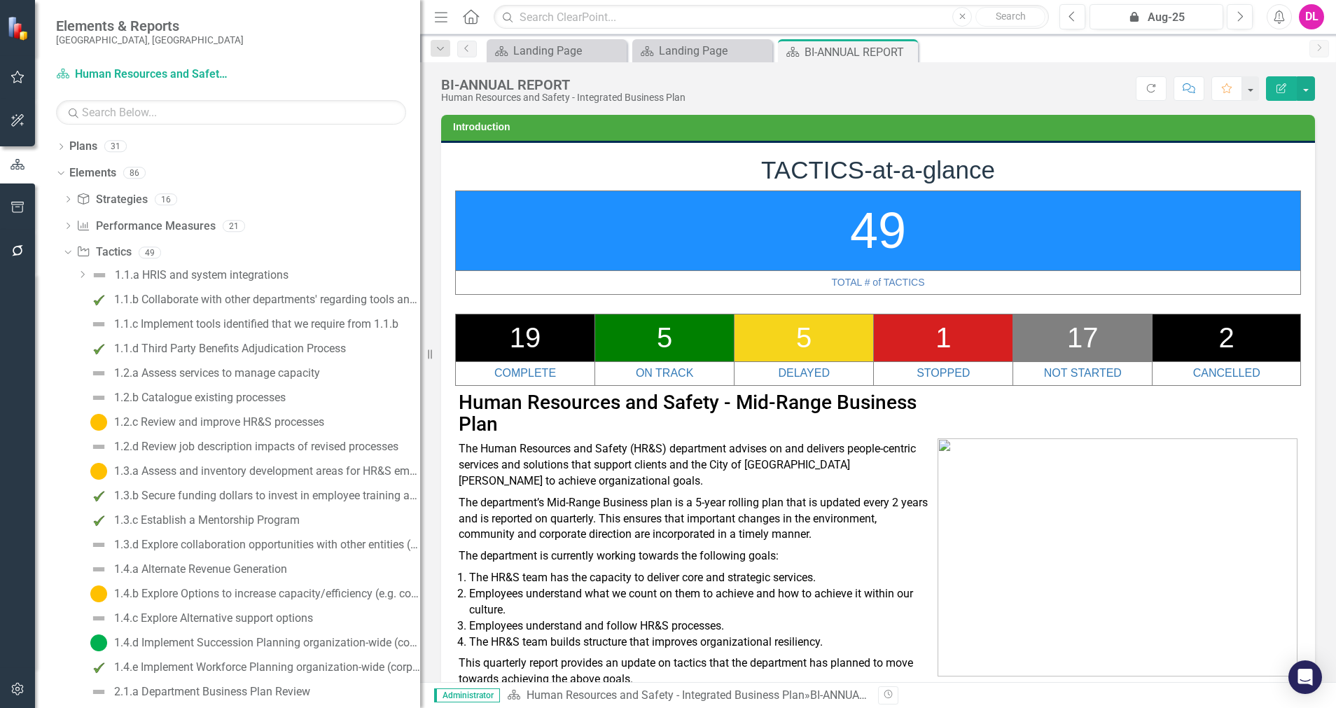
drag, startPoint x: 428, startPoint y: 359, endPoint x: 463, endPoint y: 359, distance: 35.0
click at [463, 359] on div "Elements & Reports City of [GEOGRAPHIC_DATA], [GEOGRAPHIC_DATA] Plan Human Reso…" at bounding box center [668, 354] width 1336 height 708
drag, startPoint x: 432, startPoint y: 354, endPoint x: 472, endPoint y: 354, distance: 39.9
click at [472, 354] on div "Elements & Reports City of [GEOGRAPHIC_DATA], [GEOGRAPHIC_DATA] Plan Human Reso…" at bounding box center [668, 354] width 1336 height 708
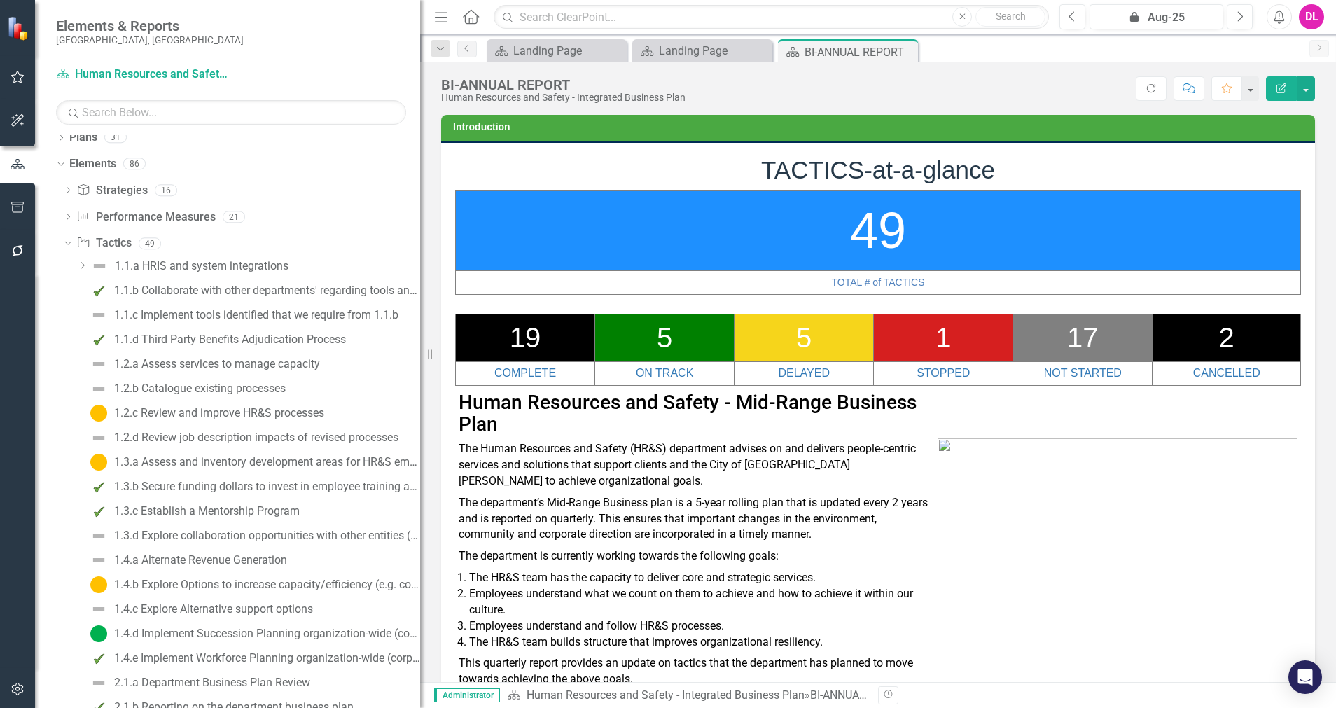
scroll to position [11, 0]
